Goal: Information Seeking & Learning: Check status

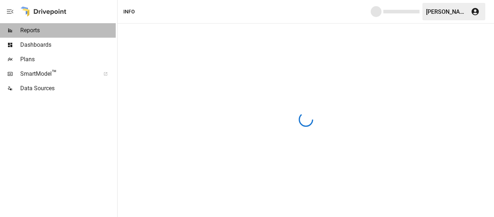
click at [31, 29] on span "Reports" at bounding box center [68, 30] width 96 height 9
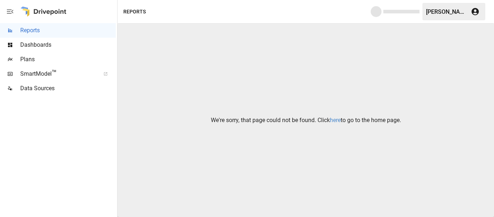
click at [335, 122] on link "here" at bounding box center [335, 120] width 11 height 7
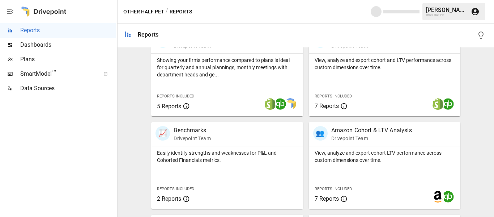
scroll to position [326, 0]
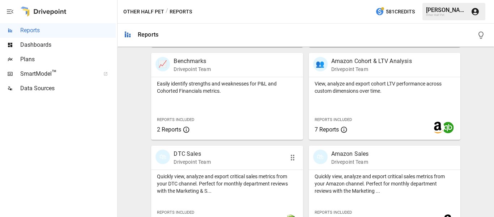
click at [193, 153] on p "DTC Sales" at bounding box center [192, 153] width 37 height 9
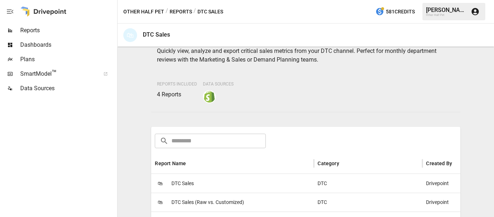
scroll to position [109, 0]
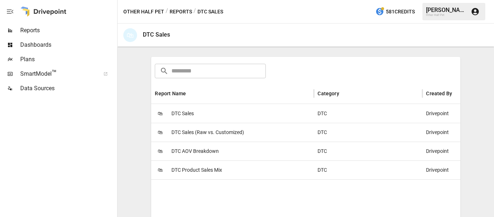
click at [206, 170] on span "DTC Product Sales Mix" at bounding box center [197, 170] width 51 height 18
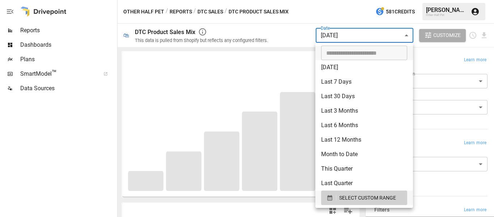
click at [360, 0] on body "**********" at bounding box center [247, 0] width 494 height 0
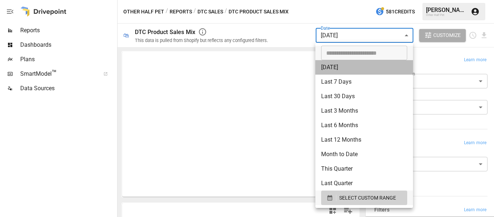
click at [342, 71] on li "[DATE]" at bounding box center [365, 67] width 98 height 14
type input "*********"
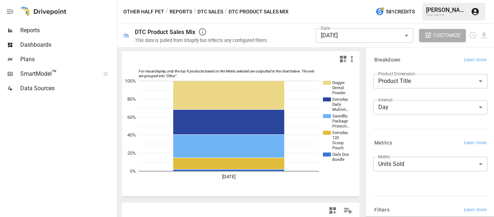
click at [182, 11] on button "Reports" at bounding box center [181, 11] width 22 height 9
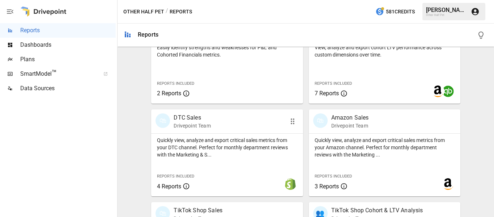
scroll to position [437, 0]
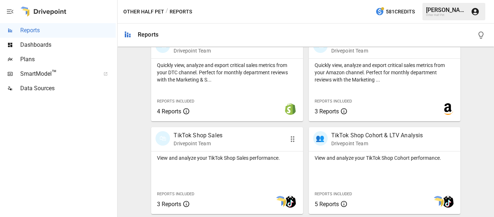
click at [206, 133] on p "TikTok Shop Sales" at bounding box center [198, 135] width 49 height 9
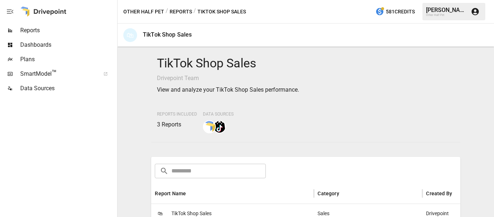
scroll to position [145, 0]
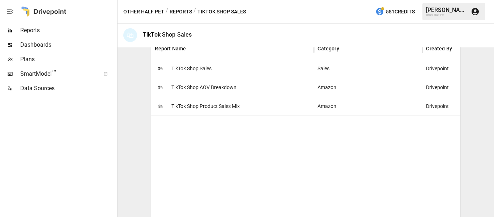
click at [202, 104] on span "TikTok Shop Product Sales Mix" at bounding box center [206, 106] width 68 height 18
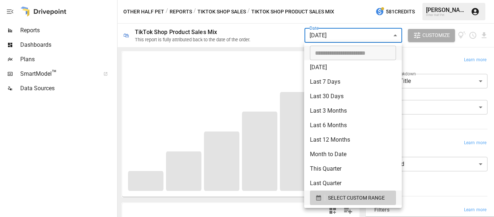
click at [337, 0] on body "**********" at bounding box center [247, 0] width 494 height 0
click at [344, 195] on span "SELECT CUSTOM RANGE" at bounding box center [356, 197] width 57 height 9
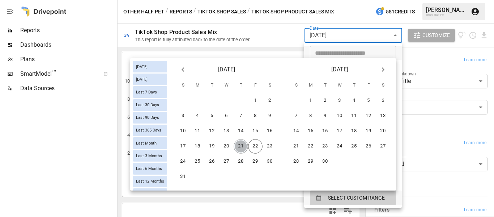
click at [244, 148] on button "21" at bounding box center [241, 146] width 14 height 14
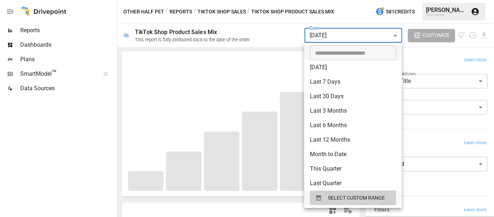
click at [287, 34] on div at bounding box center [247, 108] width 494 height 217
